Goal: Task Accomplishment & Management: Use online tool/utility

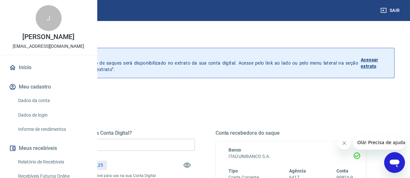
click at [195, 146] on input "R$ 0,00" at bounding box center [119, 145] width 151 height 12
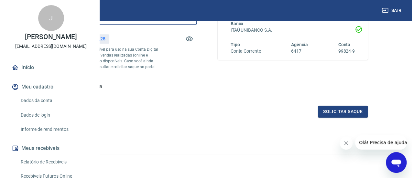
scroll to position [130, 0]
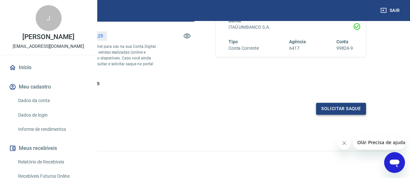
type input "R$ 1.600,00"
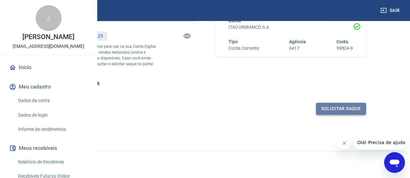
click at [334, 115] on button "Solicitar saque" at bounding box center [341, 109] width 50 height 12
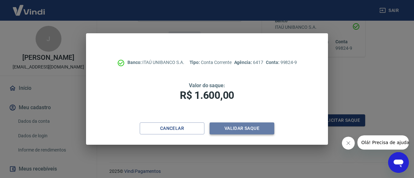
click at [226, 129] on button "Validar saque" at bounding box center [242, 129] width 65 height 12
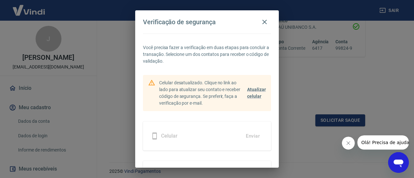
scroll to position [46, 0]
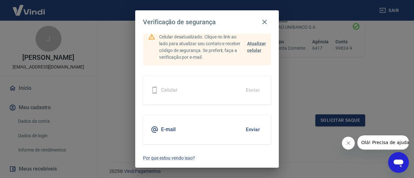
click at [252, 130] on button "Enviar" at bounding box center [253, 130] width 21 height 14
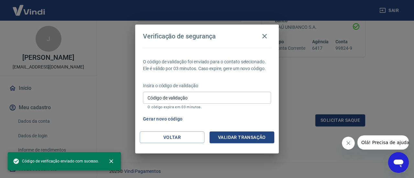
click at [224, 100] on input "Código de validação" at bounding box center [207, 98] width 128 height 12
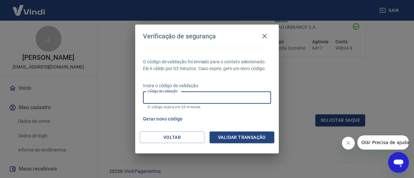
paste input "423741"
type input "423741"
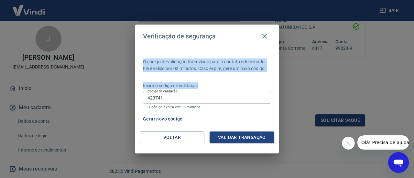
drag, startPoint x: 222, startPoint y: 32, endPoint x: 311, endPoint y: 77, distance: 98.9
click at [311, 77] on div "Verificação de segurança O código de validação foi enviado para o contato selec…" at bounding box center [207, 89] width 414 height 178
click at [245, 135] on button "Validar transação" at bounding box center [242, 138] width 65 height 12
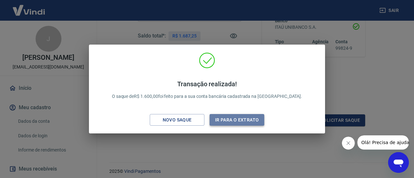
click at [224, 118] on button "Ir para o extrato" at bounding box center [237, 120] width 55 height 12
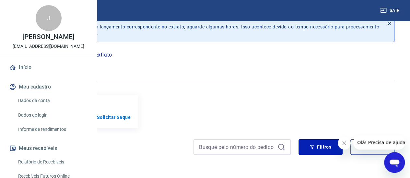
scroll to position [43, 0]
